Goal: Find specific page/section: Find specific page/section

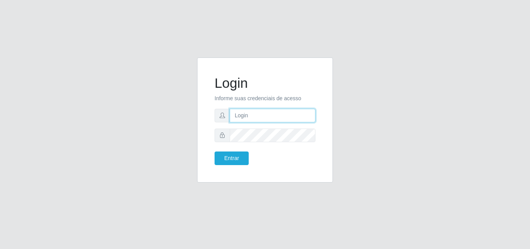
click at [261, 117] on input "text" at bounding box center [273, 116] width 86 height 14
click at [248, 117] on input "text" at bounding box center [273, 116] width 86 height 14
type input "franciclebersuper@manaira"
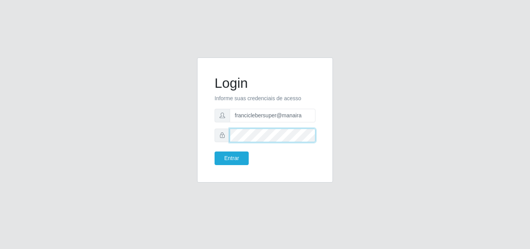
click at [215, 151] on button "Entrar" at bounding box center [232, 158] width 34 height 14
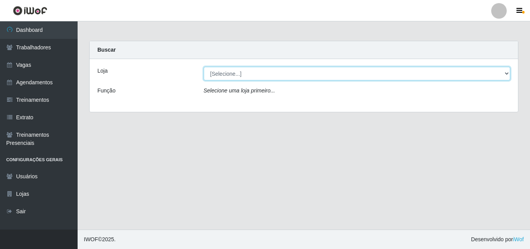
click at [504, 73] on select "[Selecione...] Supermercado Manaira" at bounding box center [357, 74] width 307 height 14
select select "443"
click at [204, 67] on select "[Selecione...] Supermercado Manaira" at bounding box center [357, 74] width 307 height 14
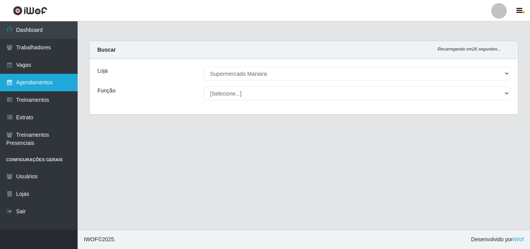
click at [46, 86] on link "Agendamentos" at bounding box center [39, 82] width 78 height 17
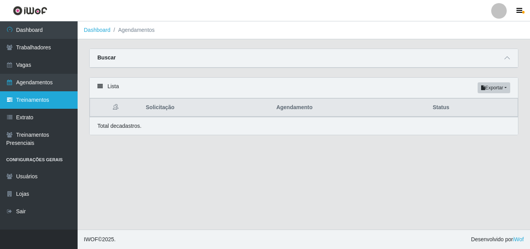
click at [44, 102] on link "Treinamentos" at bounding box center [39, 99] width 78 height 17
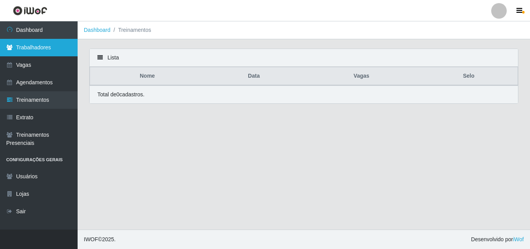
click at [34, 49] on link "Trabalhadores" at bounding box center [39, 47] width 78 height 17
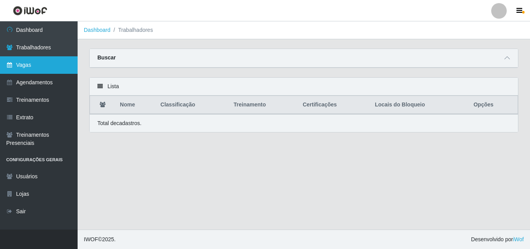
click at [36, 63] on link "Vagas" at bounding box center [39, 64] width 78 height 17
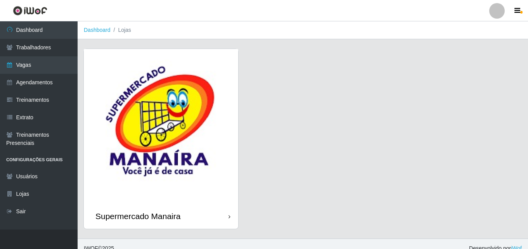
click at [195, 211] on div "Supermercado Manaira" at bounding box center [161, 215] width 154 height 25
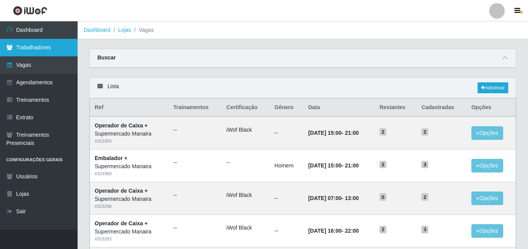
click at [42, 47] on link "Trabalhadores" at bounding box center [39, 47] width 78 height 17
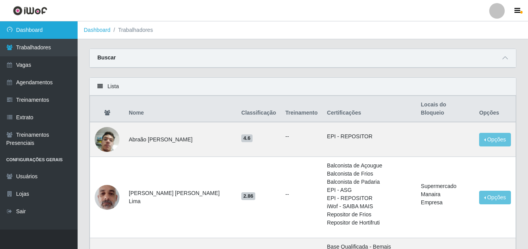
click at [47, 30] on link "Dashboard" at bounding box center [39, 29] width 78 height 17
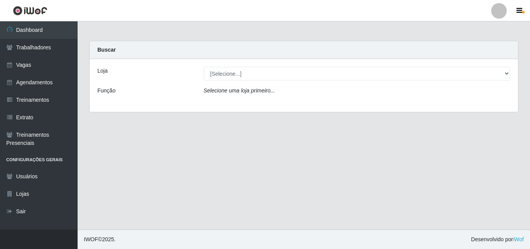
click at [246, 64] on div "Loja [Selecione...] Supermercado Manaira Função Selecione [PERSON_NAME] primeir…" at bounding box center [304, 85] width 428 height 53
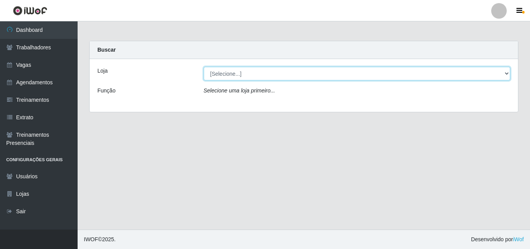
click at [244, 70] on select "[Selecione...] Supermercado Manaira" at bounding box center [357, 74] width 307 height 14
select select "443"
click at [204, 67] on select "[Selecione...] Supermercado Manaira" at bounding box center [357, 74] width 307 height 14
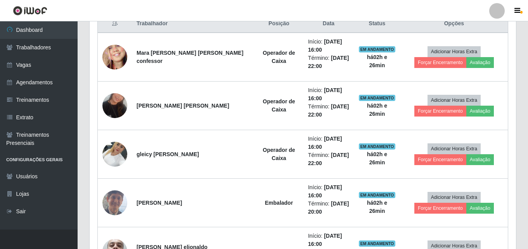
scroll to position [310, 0]
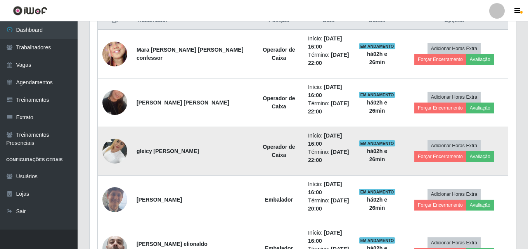
drag, startPoint x: 137, startPoint y: 151, endPoint x: 207, endPoint y: 151, distance: 69.8
click at [207, 151] on td "gleicy [PERSON_NAME]" at bounding box center [193, 151] width 123 height 48
copy strong "gleicy [PERSON_NAME]"
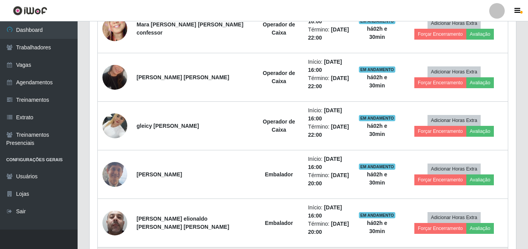
scroll to position [349, 0]
